Goal: Information Seeking & Learning: Check status

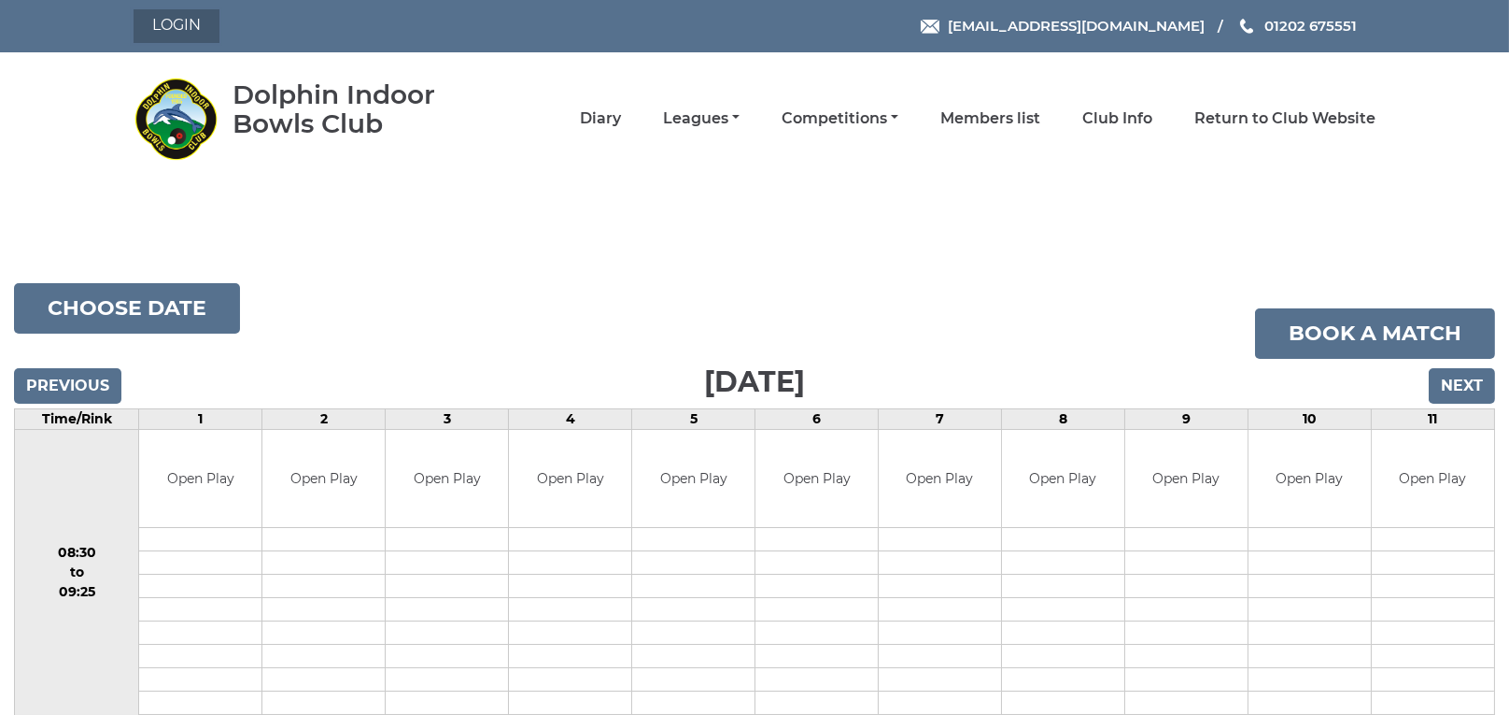
click at [177, 21] on link "Login" at bounding box center [177, 26] width 86 height 34
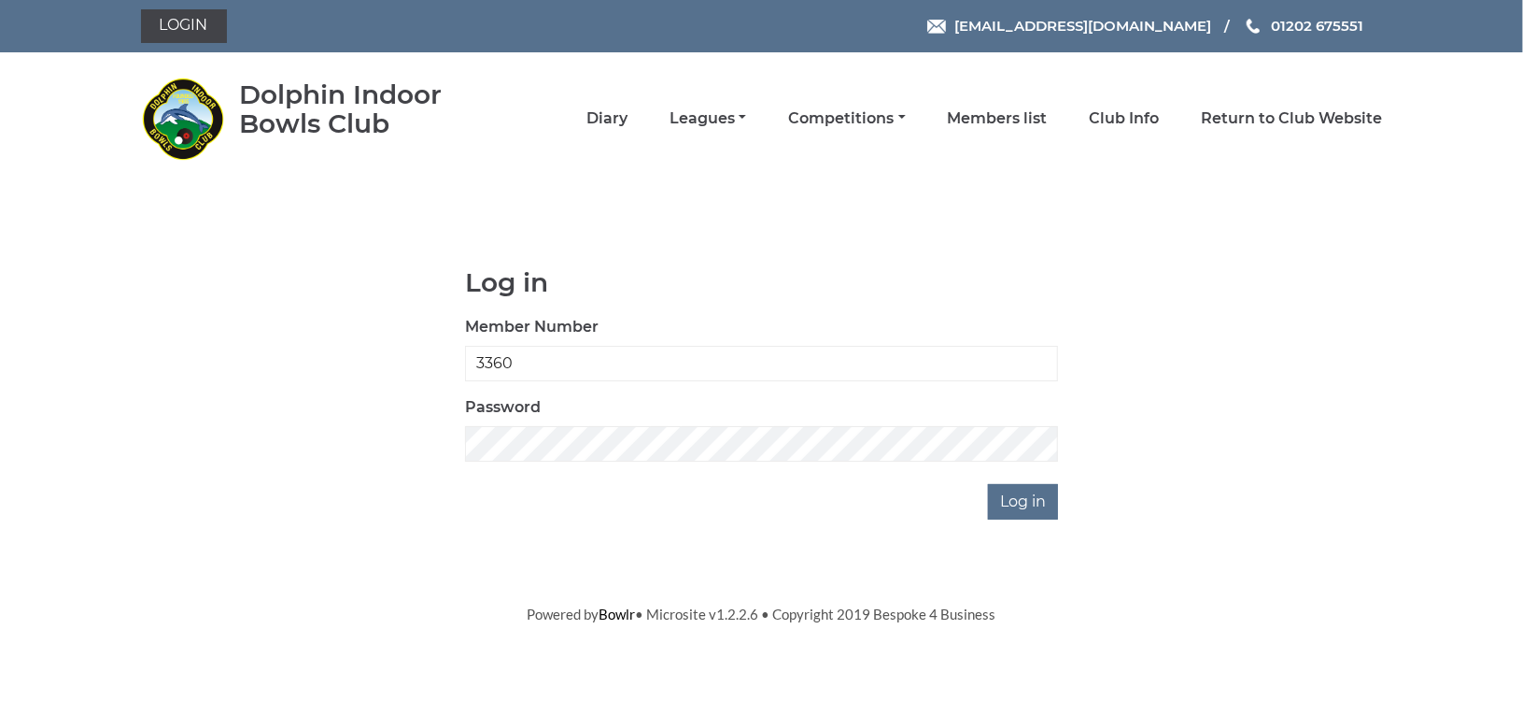
type input "3360"
click at [1032, 501] on input "Log in" at bounding box center [1023, 501] width 70 height 35
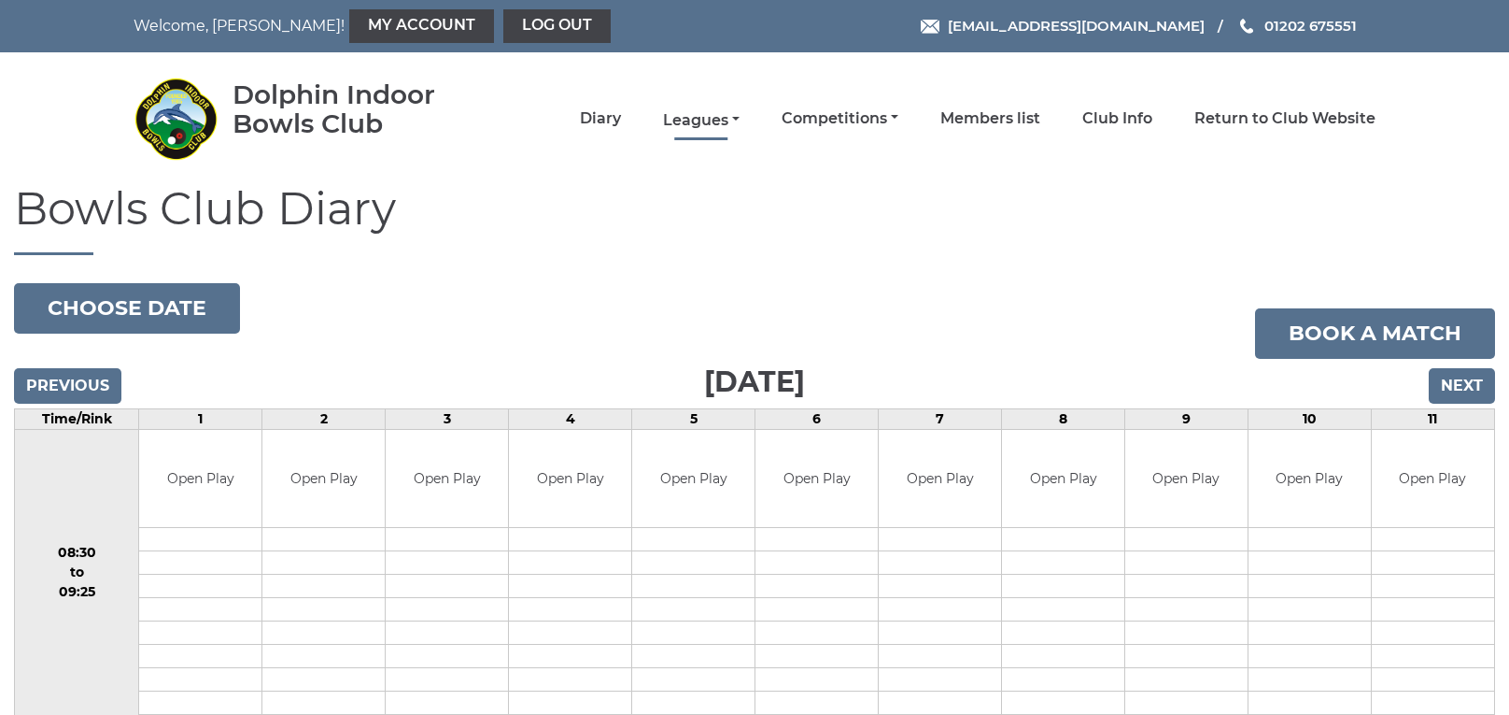
drag, startPoint x: 0, startPoint y: 0, endPoint x: 731, endPoint y: 125, distance: 742.0
click at [731, 125] on link "Leagues" at bounding box center [701, 120] width 77 height 21
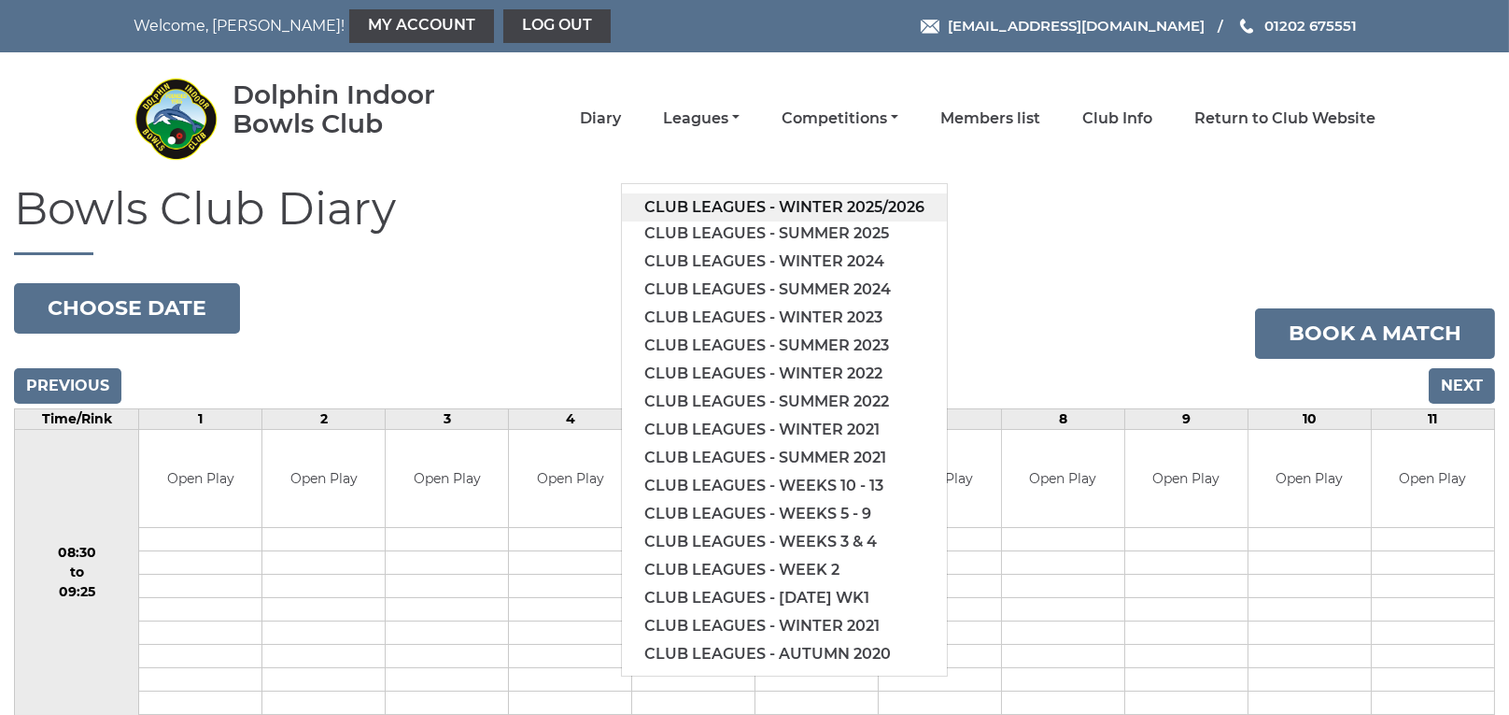
click at [799, 204] on link "Club leagues - Winter 2025/2026" at bounding box center [784, 207] width 325 height 28
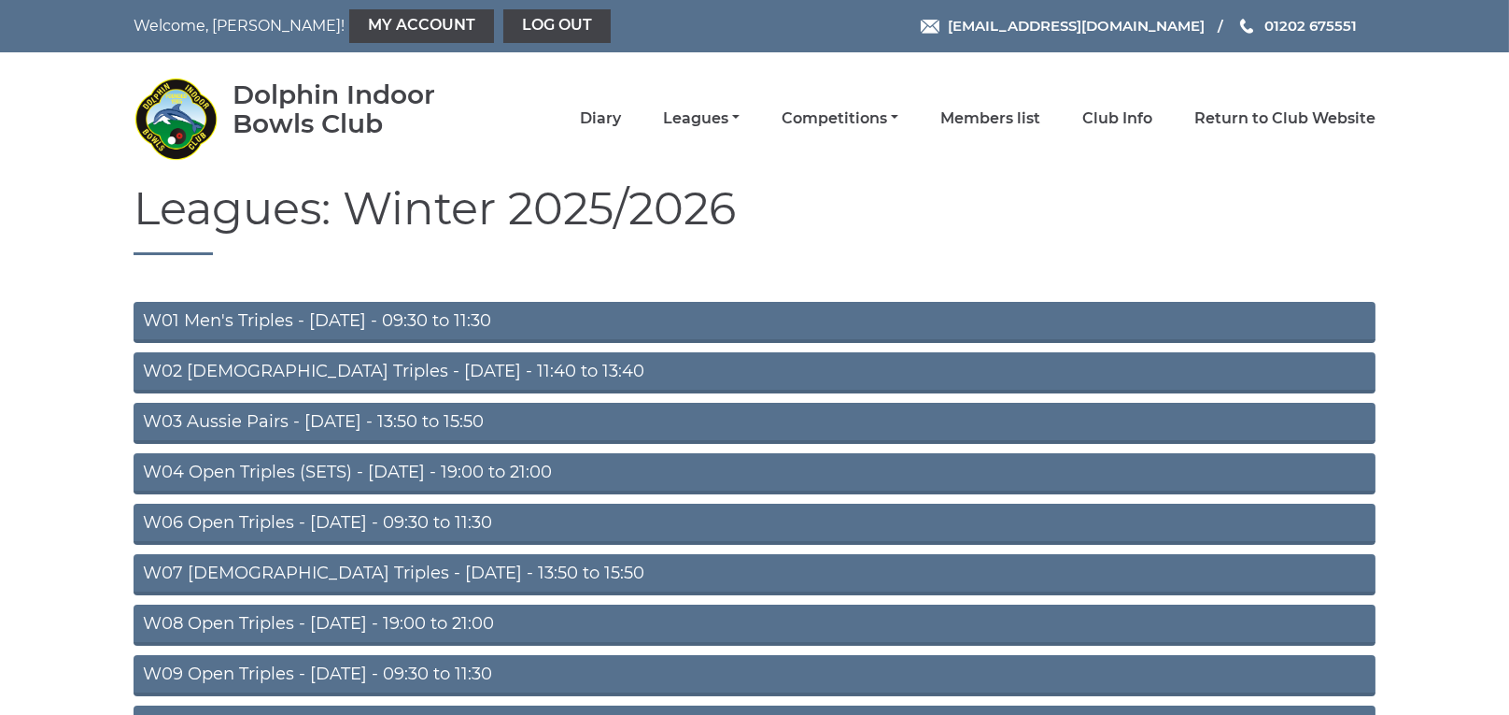
click at [473, 520] on link "W06 Open Triples - Tuesday - 09:30 to 11:30" at bounding box center [755, 523] width 1242 height 41
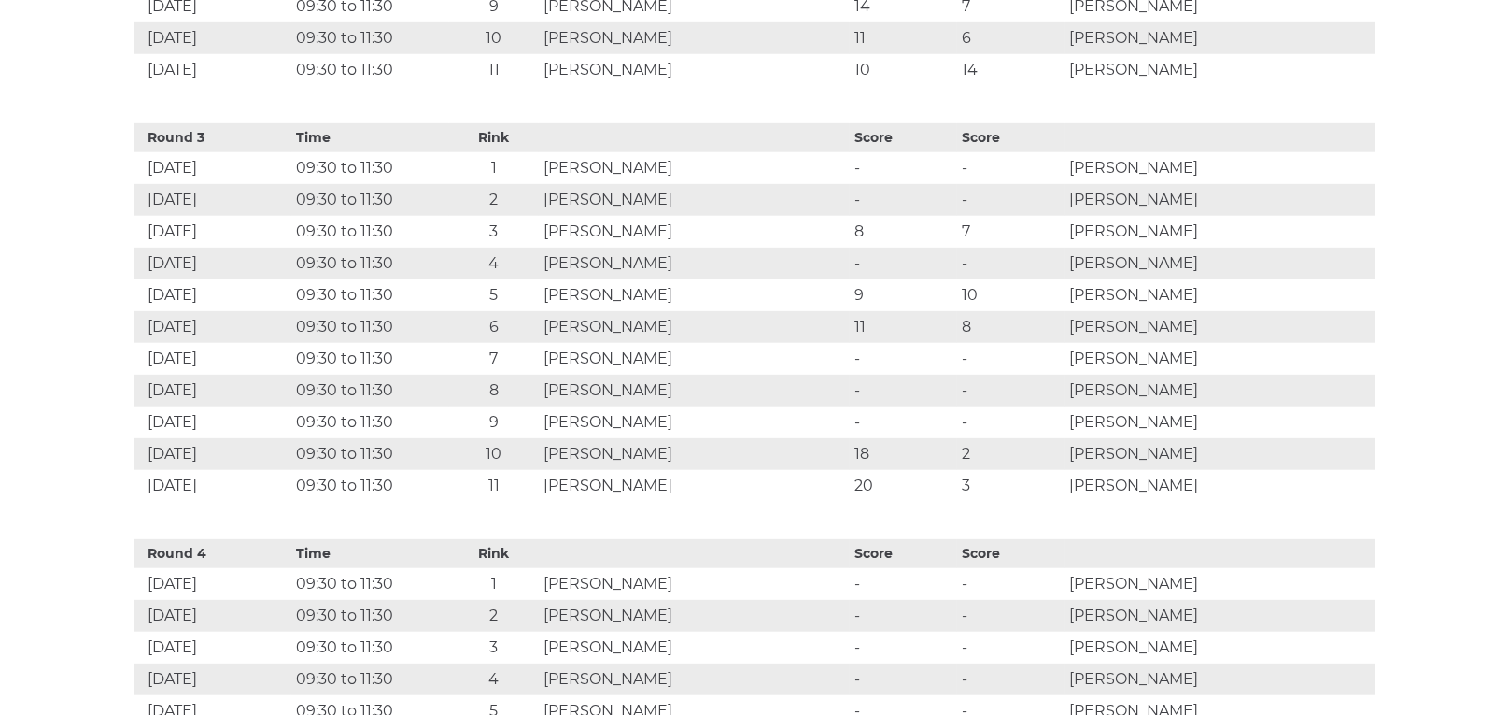
scroll to position [2046, 0]
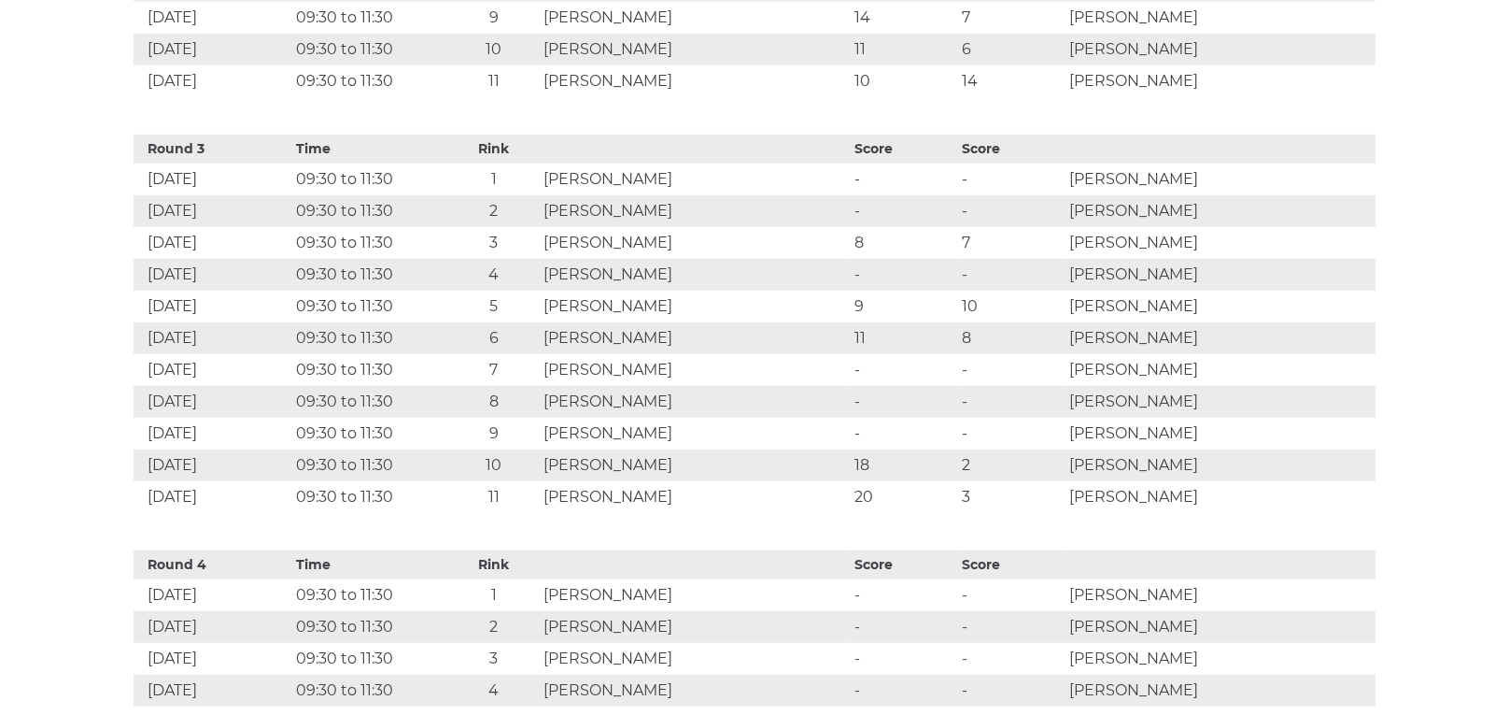
scroll to position [2039, 0]
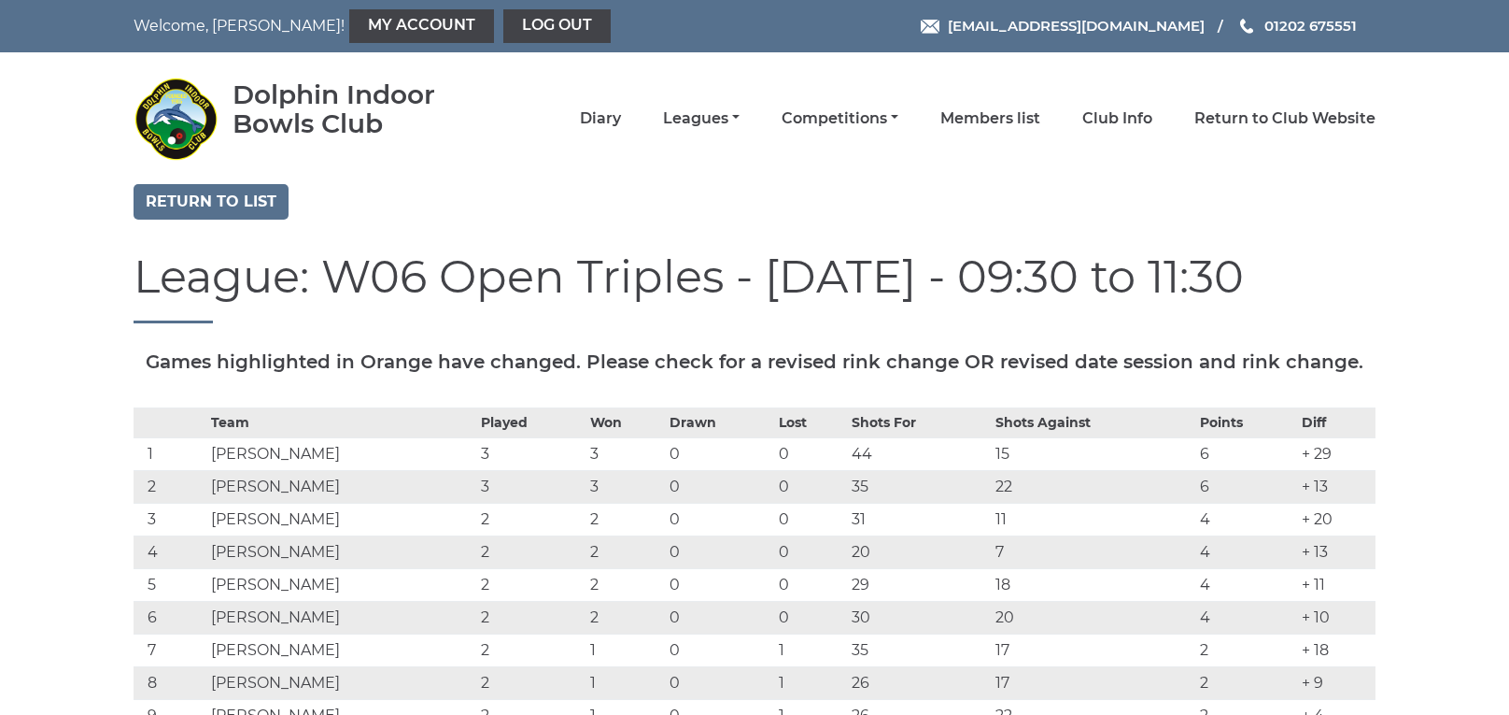
scroll to position [2032, 0]
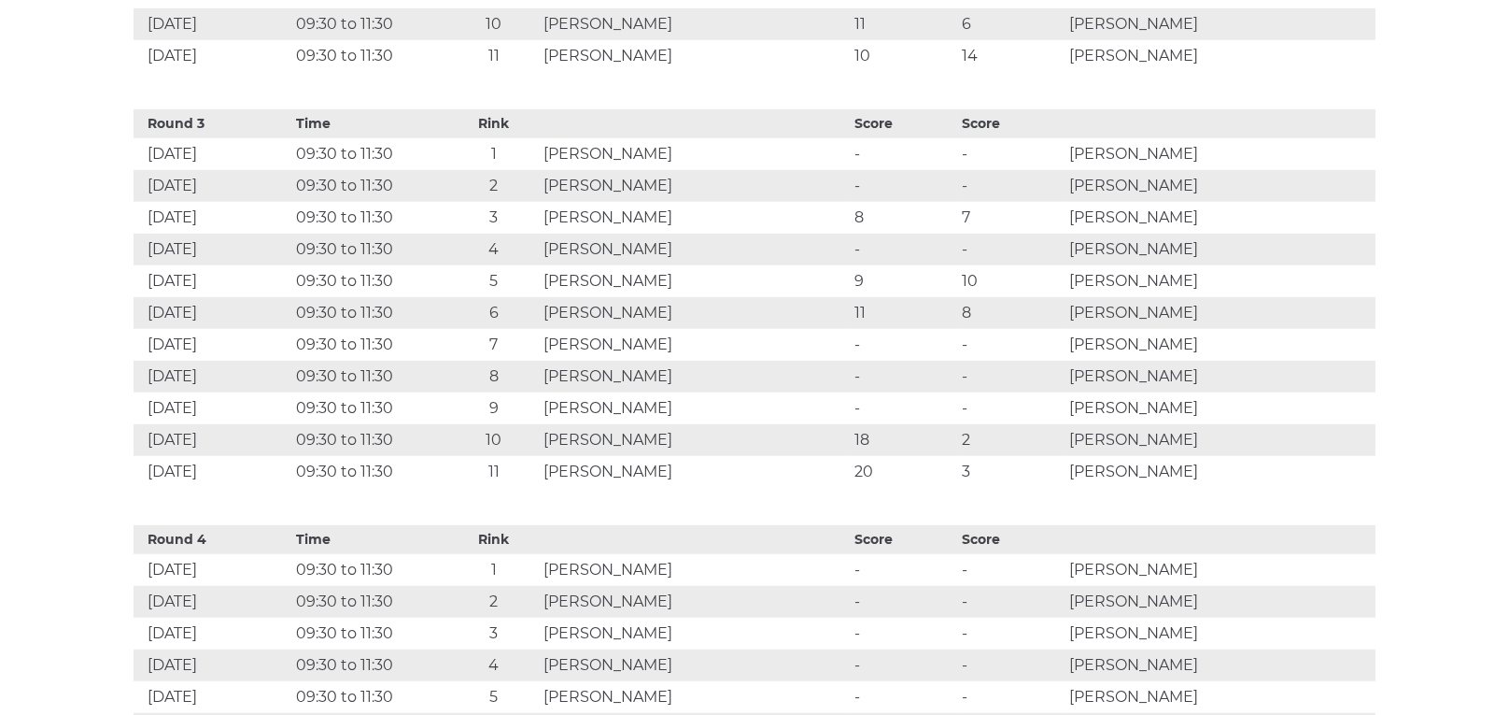
scroll to position [2064, 0]
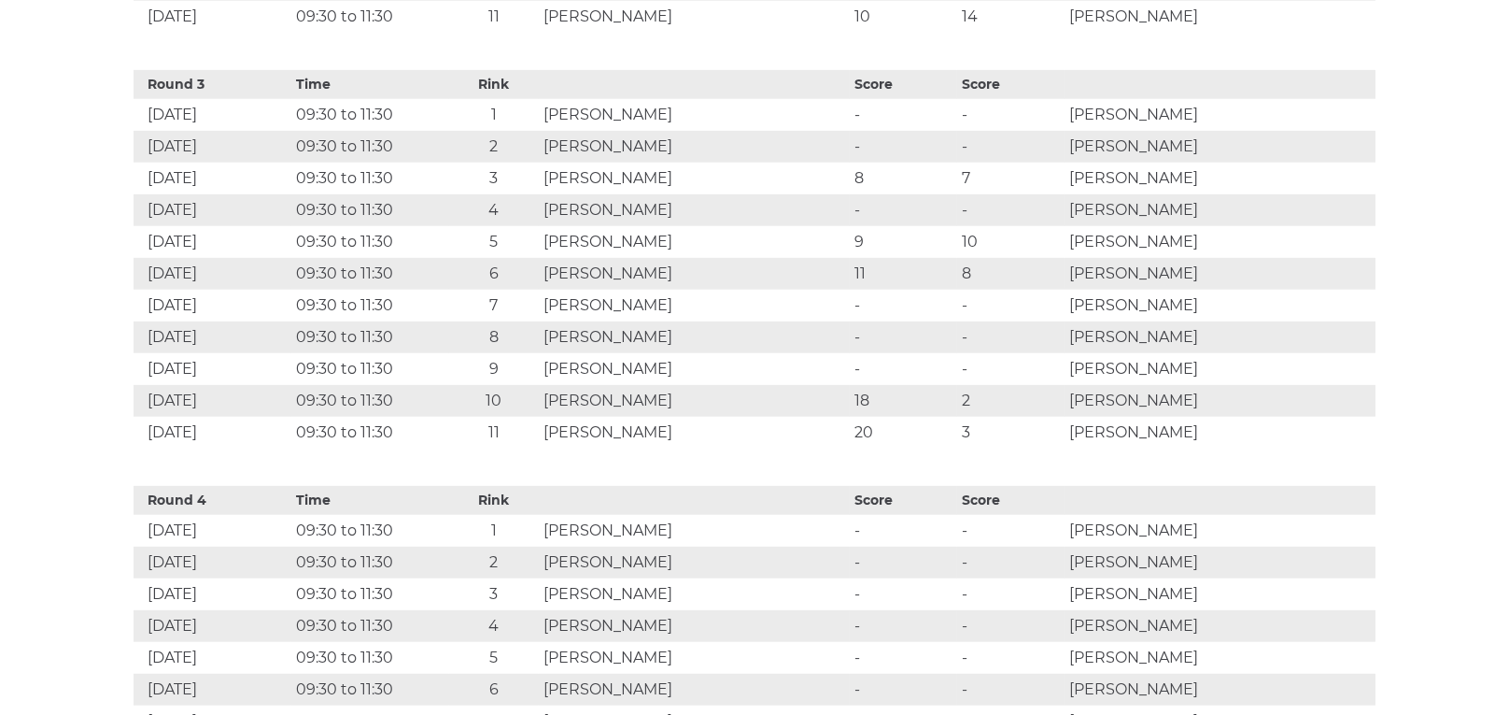
scroll to position [2102, 0]
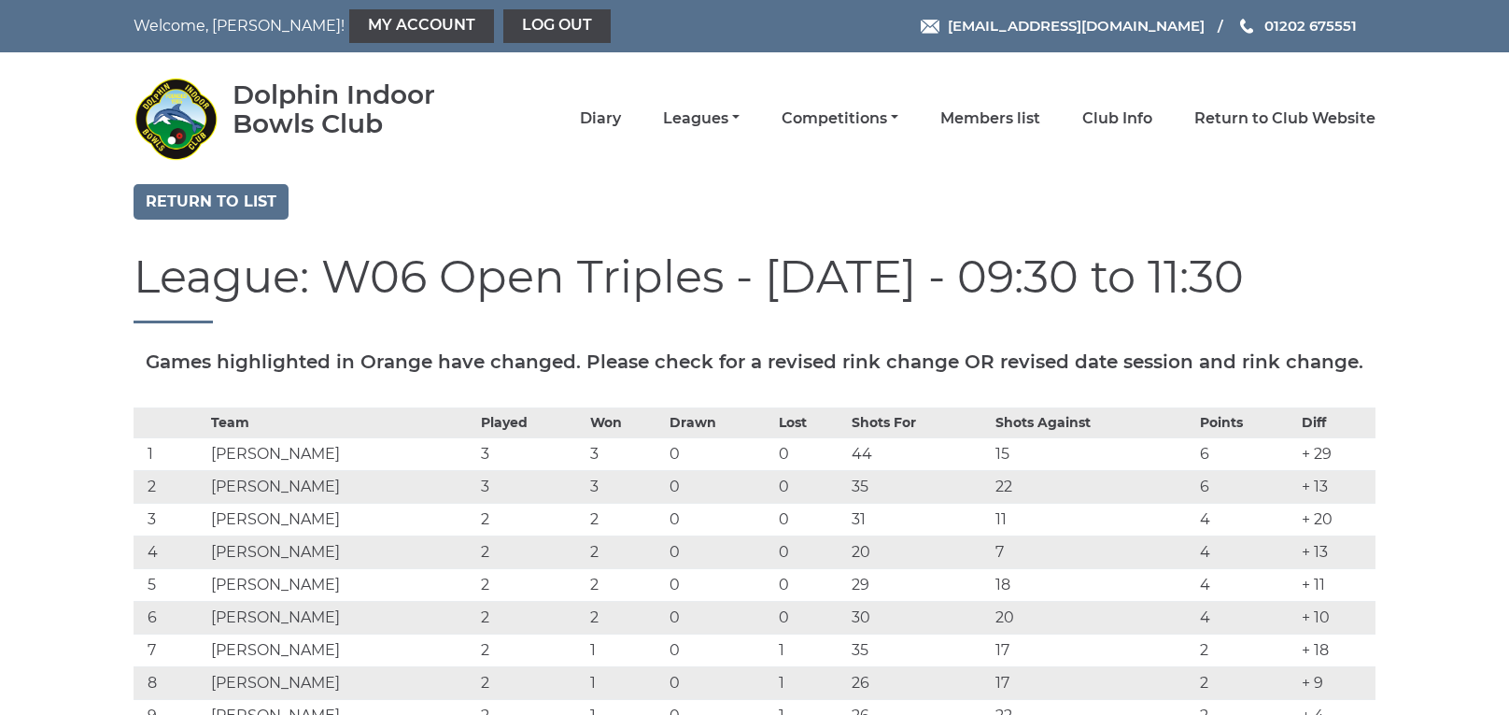
scroll to position [2095, 0]
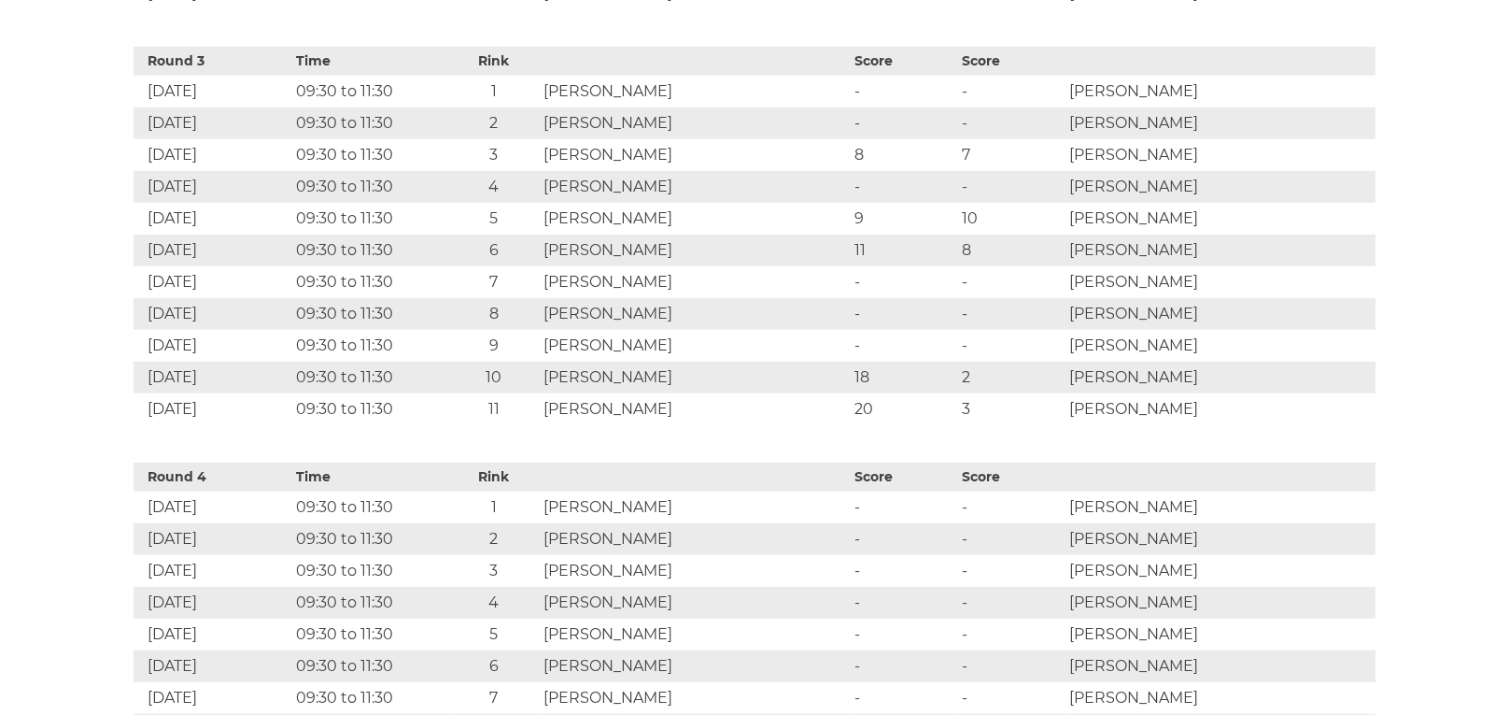
scroll to position [2127, 0]
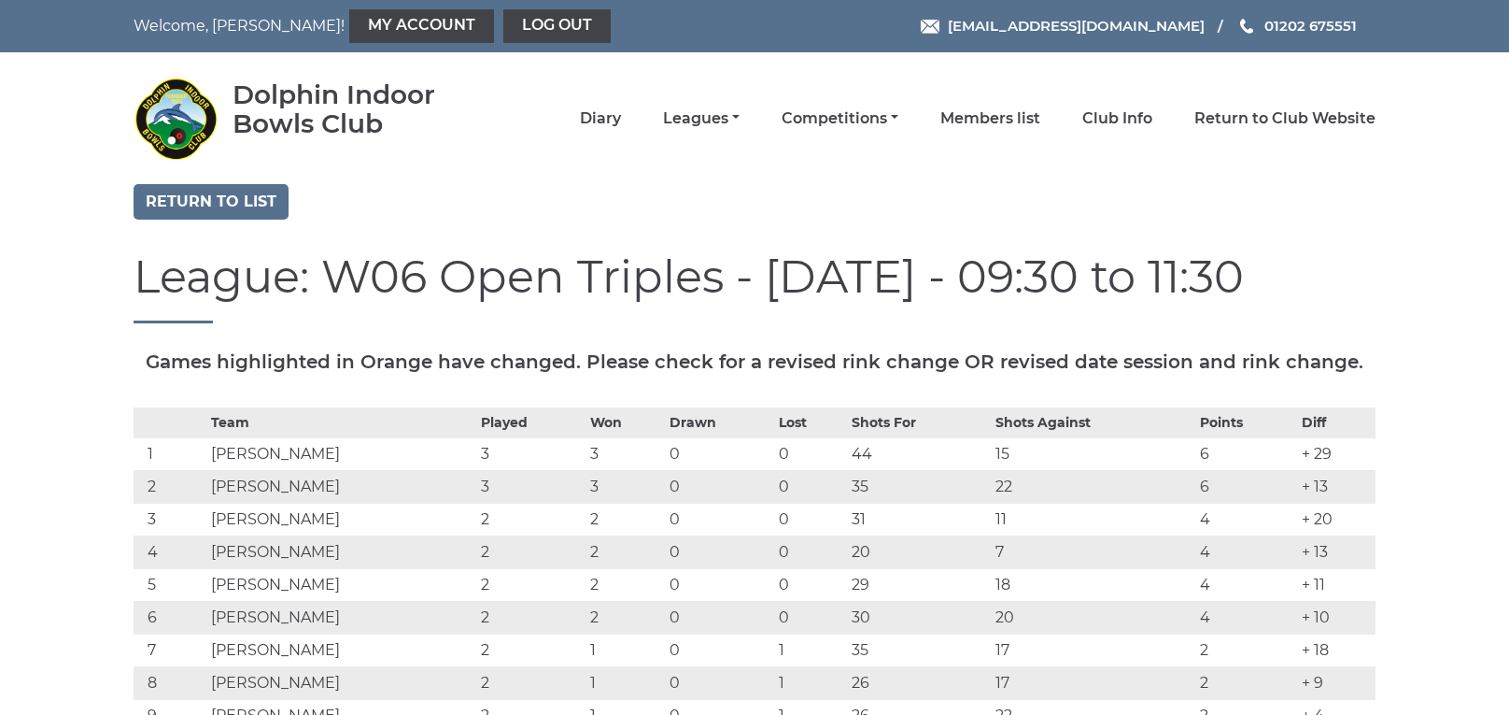
scroll to position [2127, 0]
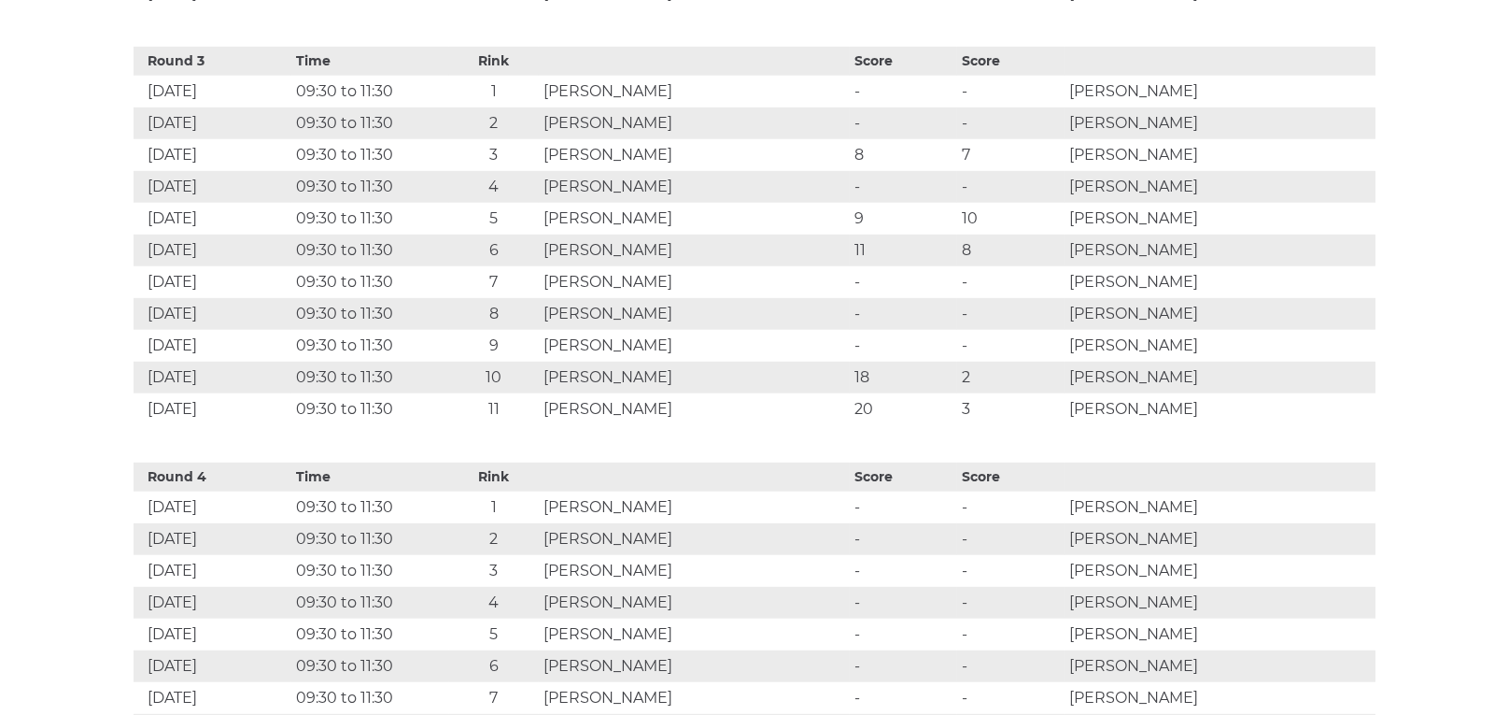
scroll to position [2127, 0]
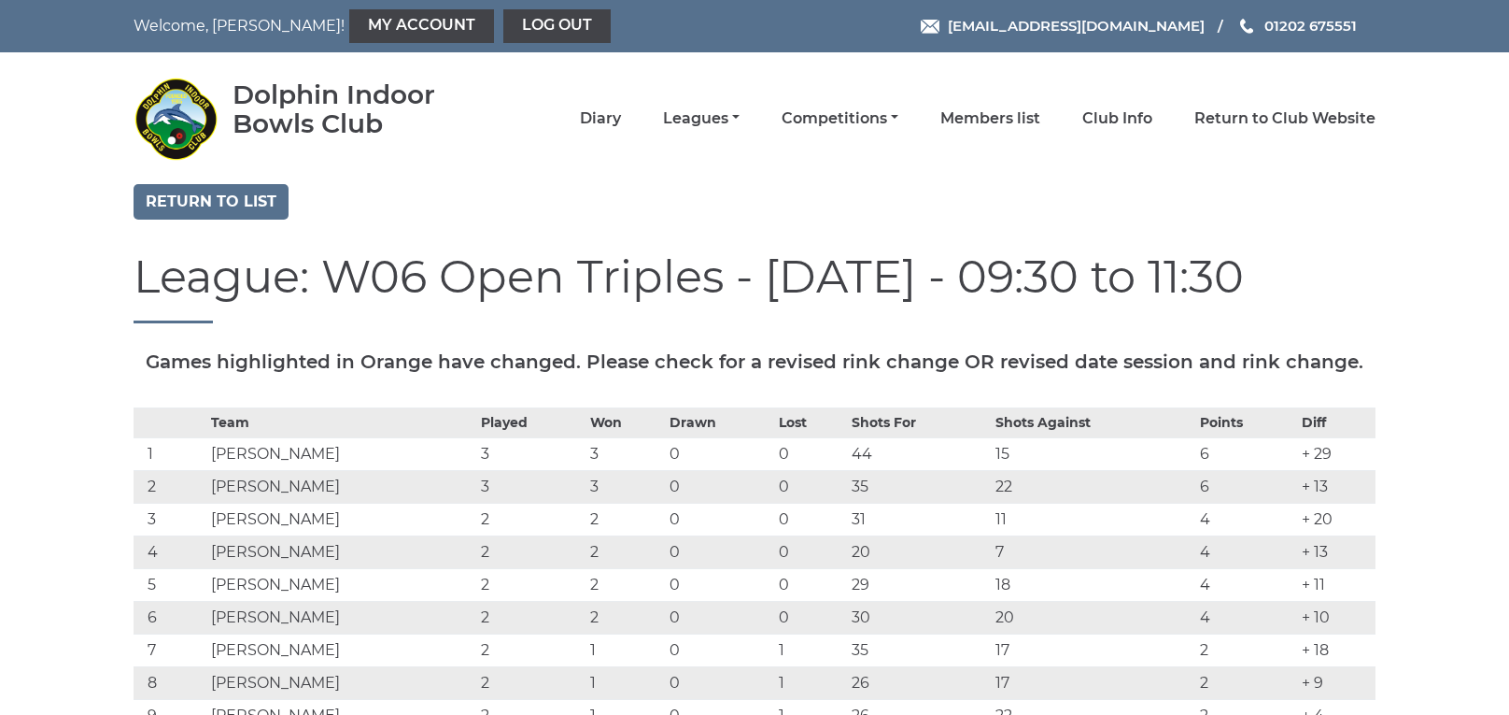
scroll to position [2127, 0]
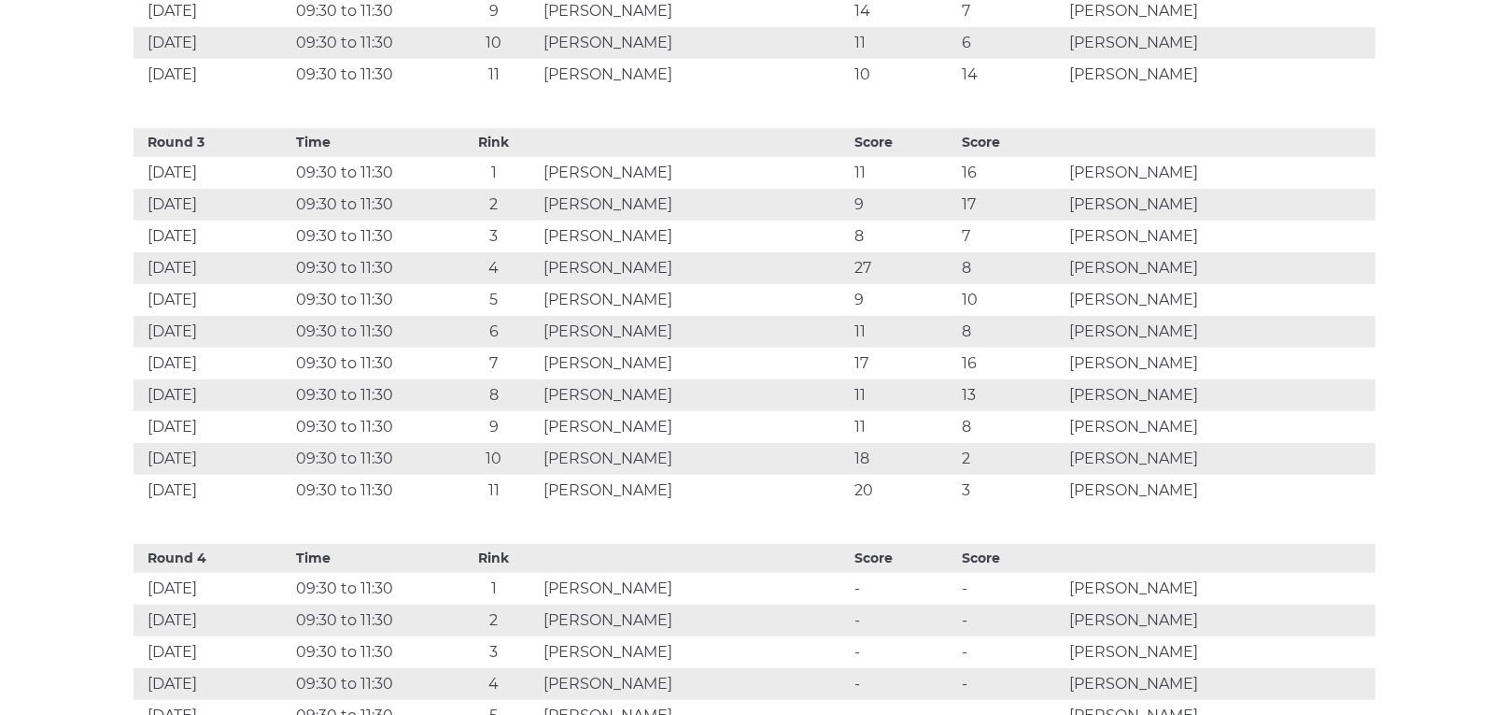
scroll to position [2015, 0]
